Goal: Check status: Check status

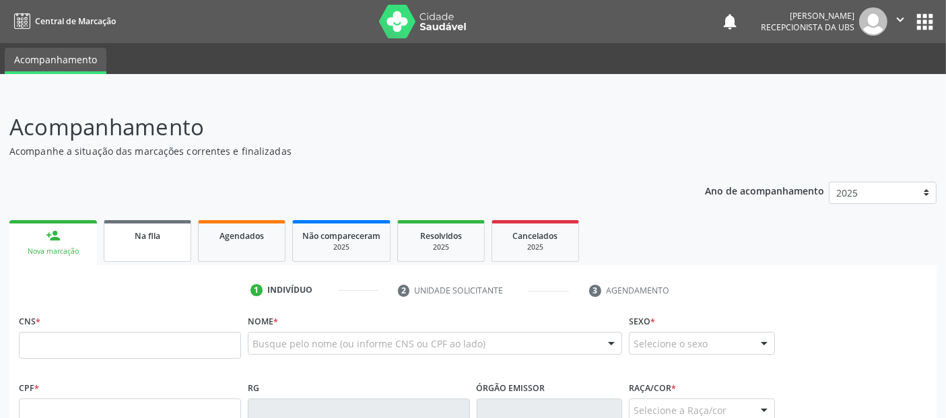
click at [154, 231] on span "Na fila" at bounding box center [148, 235] width 26 height 11
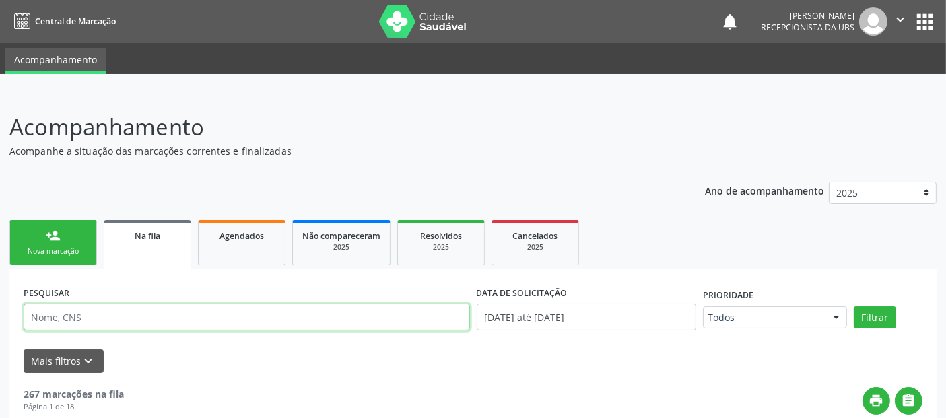
click at [339, 310] on input "text" at bounding box center [247, 317] width 446 height 27
click at [854, 306] on button "Filtrar" at bounding box center [875, 317] width 42 height 23
click at [65, 316] on input "[PERSON_NAME]" at bounding box center [247, 317] width 446 height 27
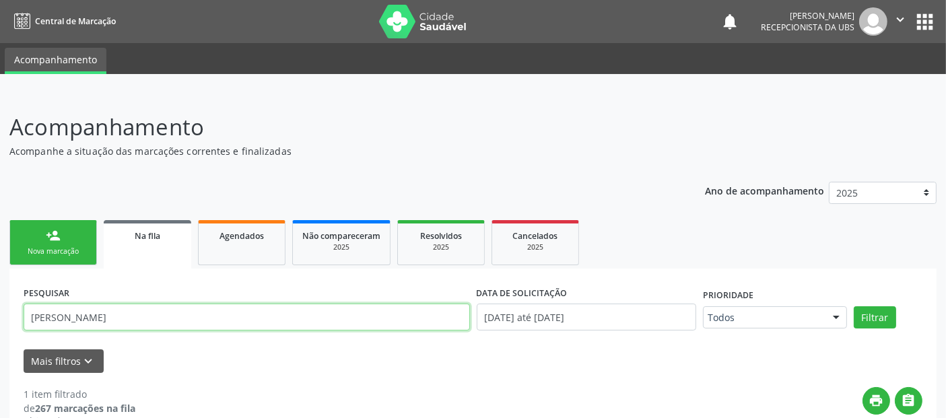
click at [65, 316] on input "[PERSON_NAME]" at bounding box center [247, 317] width 446 height 27
type input "[PERSON_NAME]"
click at [854, 306] on button "Filtrar" at bounding box center [875, 317] width 42 height 23
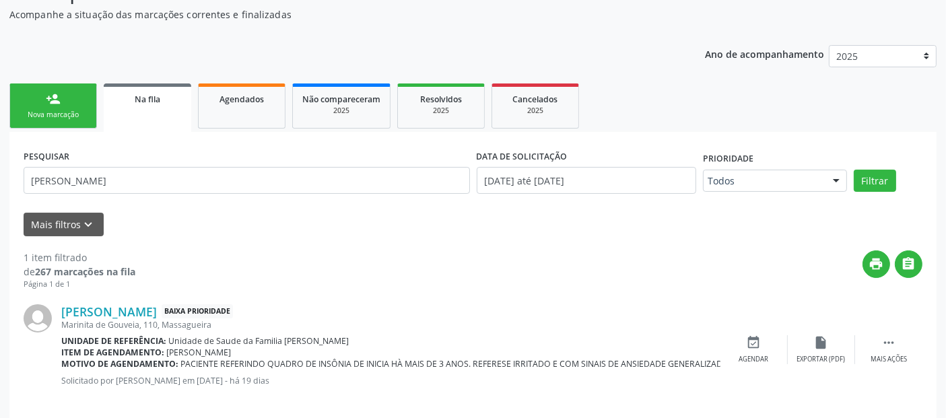
scroll to position [138, 0]
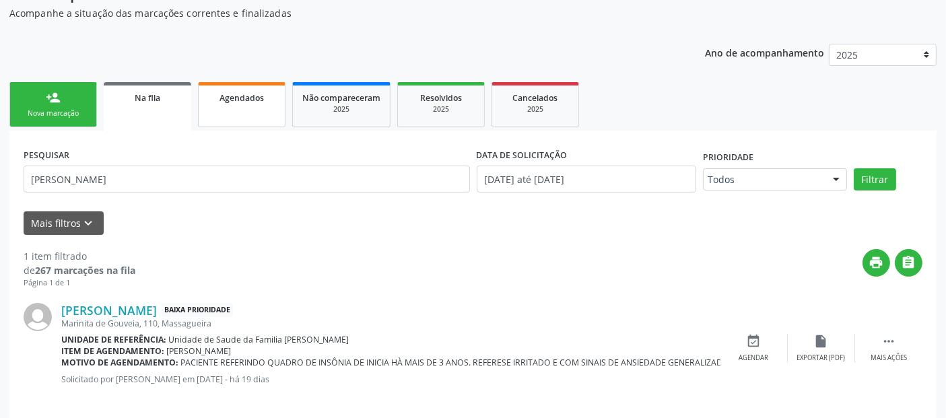
click at [248, 92] on span "Agendados" at bounding box center [242, 97] width 44 height 11
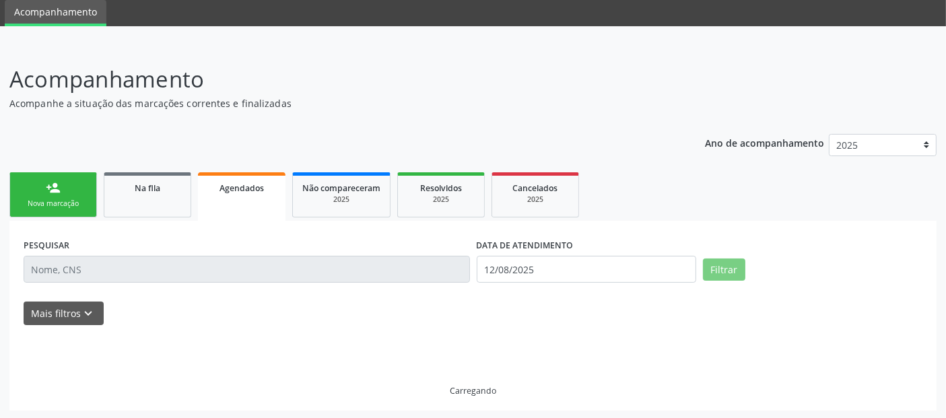
scroll to position [19, 0]
